Goal: Task Accomplishment & Management: Manage account settings

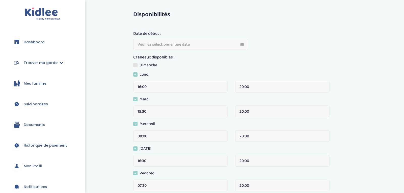
click at [119, 55] on div "Disponibilités Date de début : Créneaux disponibles : [DATE] [DATE] 16:00 20:00…" at bounding box center [252, 130] width 304 height 245
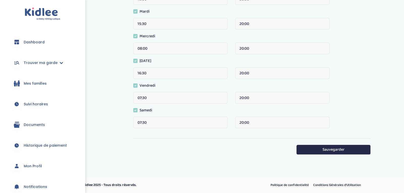
click at [56, 128] on link "Documents" at bounding box center [43, 125] width 70 height 18
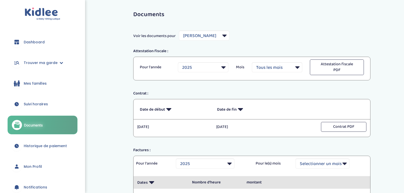
select select "3971"
select select "2025"
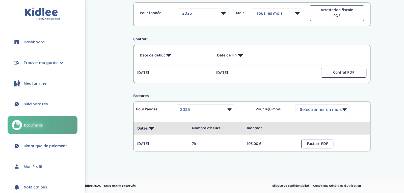
scroll to position [55, 0]
click at [57, 105] on link "Suivi horaires" at bounding box center [43, 104] width 70 height 18
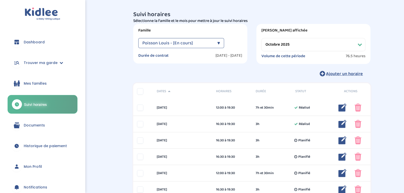
click at [279, 39] on select "Filtrer par mois septembre 2025 octobre 2025 novembre 2025 décembre 2025 janvie…" at bounding box center [313, 44] width 104 height 13
select select "septembre 2025"
click at [261, 38] on select "Filtrer par mois septembre 2025 octobre 2025 novembre 2025 décembre 2025 janvie…" at bounding box center [313, 44] width 104 height 13
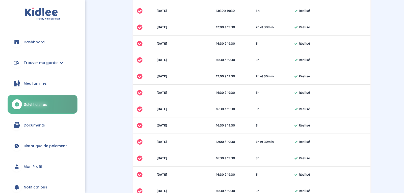
scroll to position [97, 0]
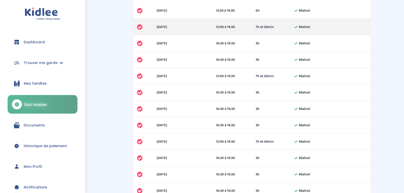
click at [277, 20] on div "samedi 6 sep 12:00 à 19:30 7h et 30min Réalisé 7h et 30min Réalisé" at bounding box center [251, 27] width 237 height 16
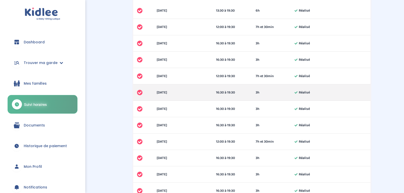
click at [351, 88] on div "jeudi 11 sep 16:30 à 19:30 3h Réalisé 3h Réalisé" at bounding box center [251, 92] width 237 height 16
